Goal: Task Accomplishment & Management: Use online tool/utility

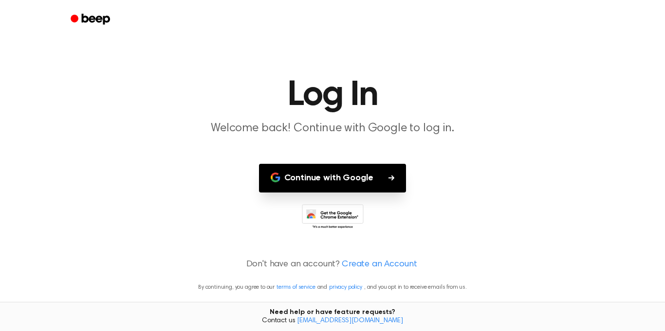
click at [358, 168] on button "Continue with Google" at bounding box center [332, 178] width 147 height 29
click at [371, 185] on button "Continue with Google" at bounding box center [332, 178] width 147 height 29
click at [378, 192] on button "Continue with Google" at bounding box center [332, 178] width 147 height 29
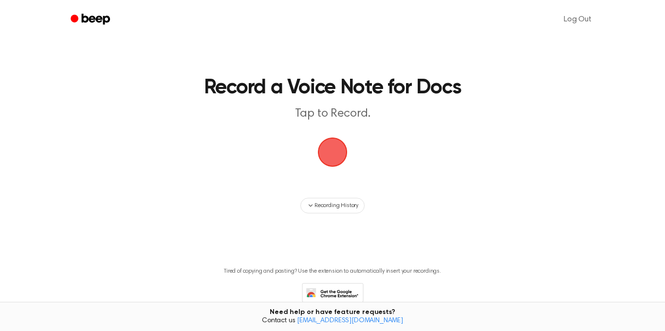
click at [339, 152] on span "button" at bounding box center [332, 152] width 27 height 27
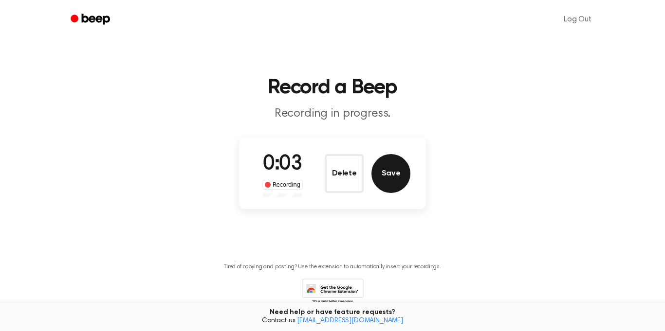
click at [393, 170] on button "Save" at bounding box center [390, 173] width 39 height 39
